Goal: Browse casually

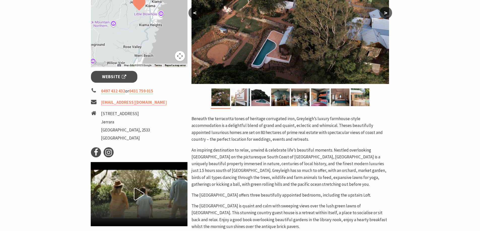
scroll to position [126, 0]
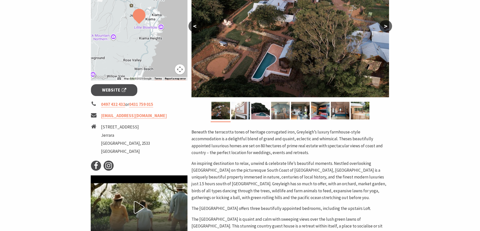
click at [276, 108] on img at bounding box center [280, 111] width 19 height 18
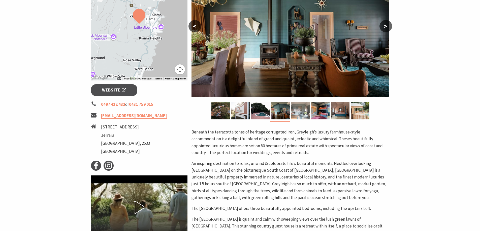
click at [300, 109] on img at bounding box center [300, 111] width 19 height 18
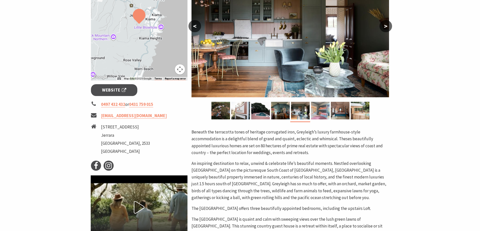
click at [320, 113] on img at bounding box center [320, 111] width 19 height 18
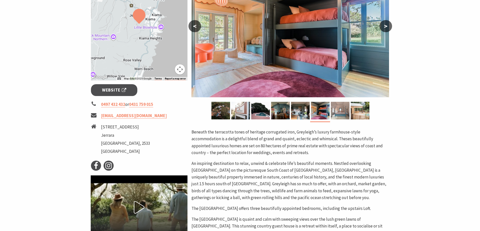
click at [337, 110] on img at bounding box center [340, 111] width 19 height 18
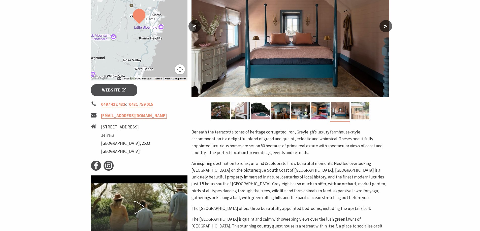
click at [355, 113] on img at bounding box center [360, 111] width 19 height 18
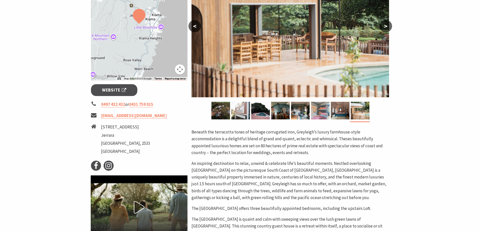
drag, startPoint x: 337, startPoint y: 113, endPoint x: 313, endPoint y: 115, distance: 23.8
click at [337, 113] on img at bounding box center [340, 111] width 19 height 18
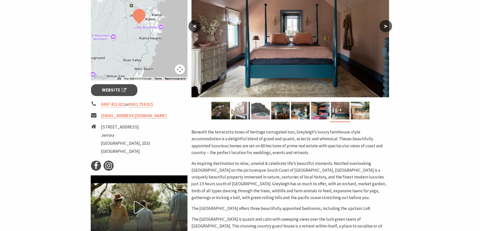
click at [263, 112] on img at bounding box center [260, 111] width 19 height 18
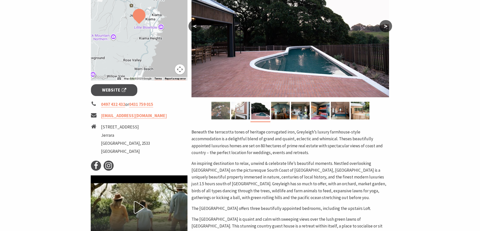
click at [221, 114] on img at bounding box center [220, 111] width 19 height 18
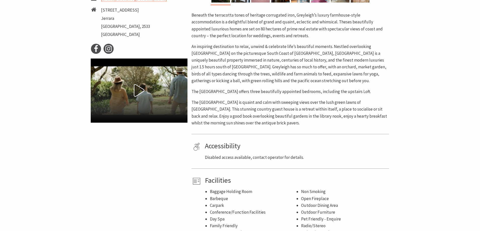
scroll to position [252, 0]
